Goal: Task Accomplishment & Management: Use online tool/utility

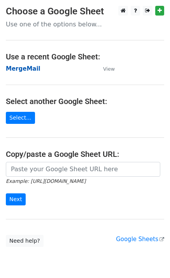
click at [28, 71] on strong "MergeMail" at bounding box center [23, 68] width 35 height 7
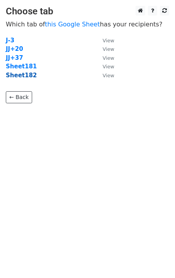
click at [24, 76] on strong "Sheet182" at bounding box center [21, 75] width 31 height 7
click at [28, 78] on strong "Sheet182" at bounding box center [21, 75] width 31 height 7
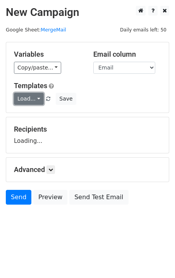
click at [28, 104] on link "Load..." at bounding box center [29, 99] width 30 height 12
click at [33, 99] on link "Load..." at bounding box center [29, 99] width 30 height 12
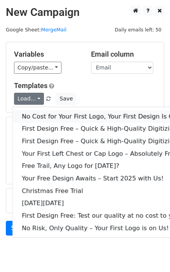
click at [63, 114] on link "No Cost for Your First Logo, Your First Design Is On Us!" at bounding box center [105, 116] width 186 height 12
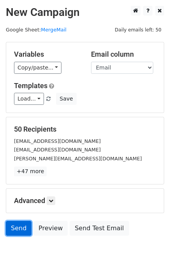
click at [17, 231] on link "Send" at bounding box center [19, 228] width 26 height 15
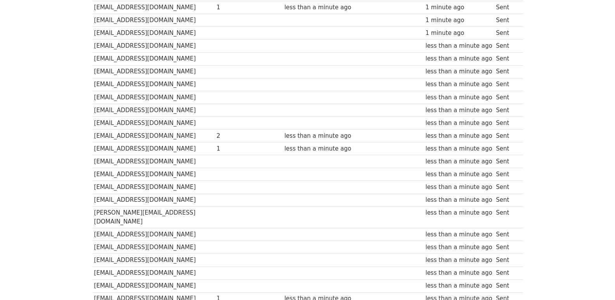
scroll to position [540, 0]
